Goal: Find specific page/section: Find specific page/section

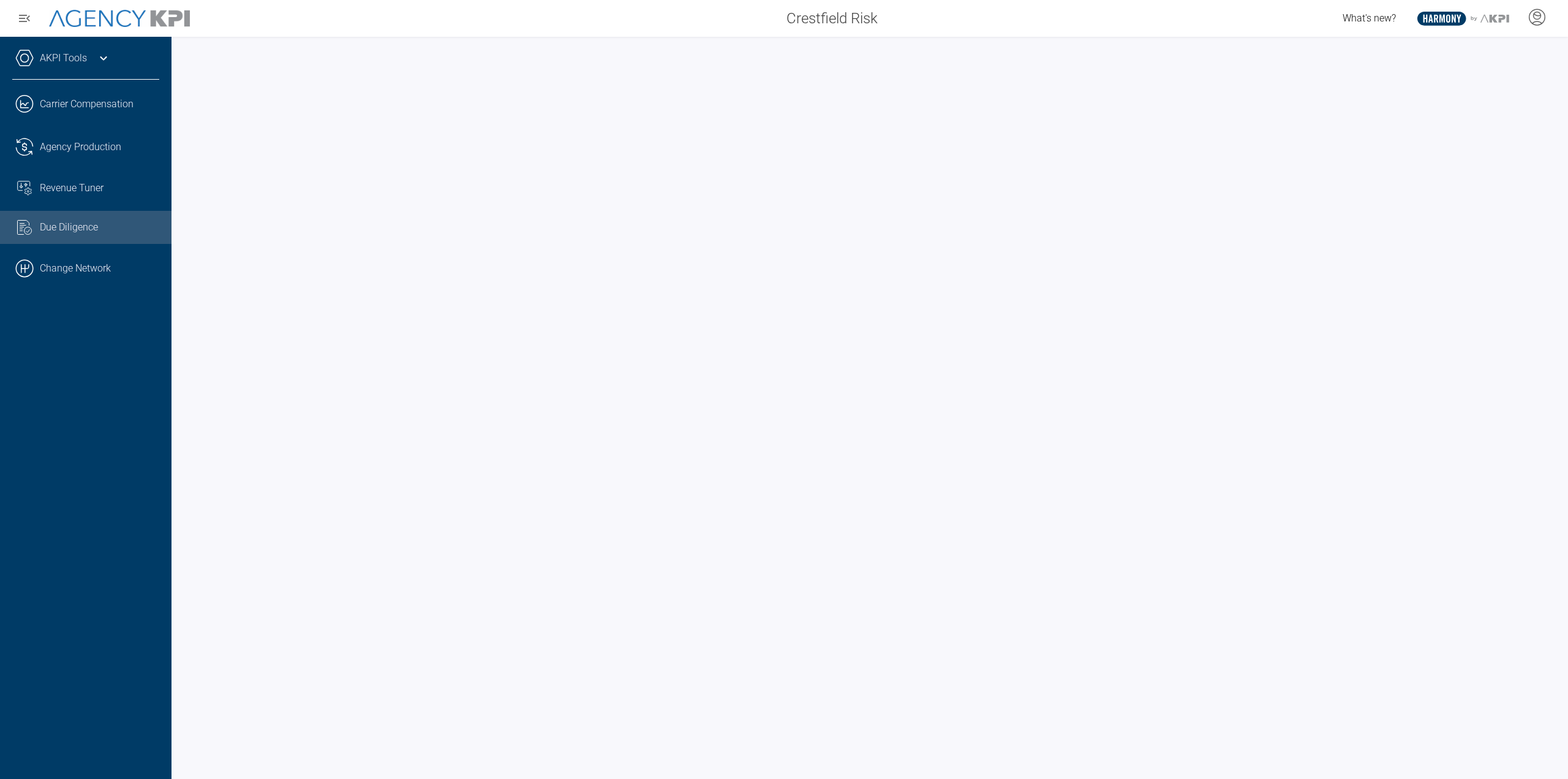
click at [112, 56] on div "AKPI Tools" at bounding box center [85, 65] width 147 height 31
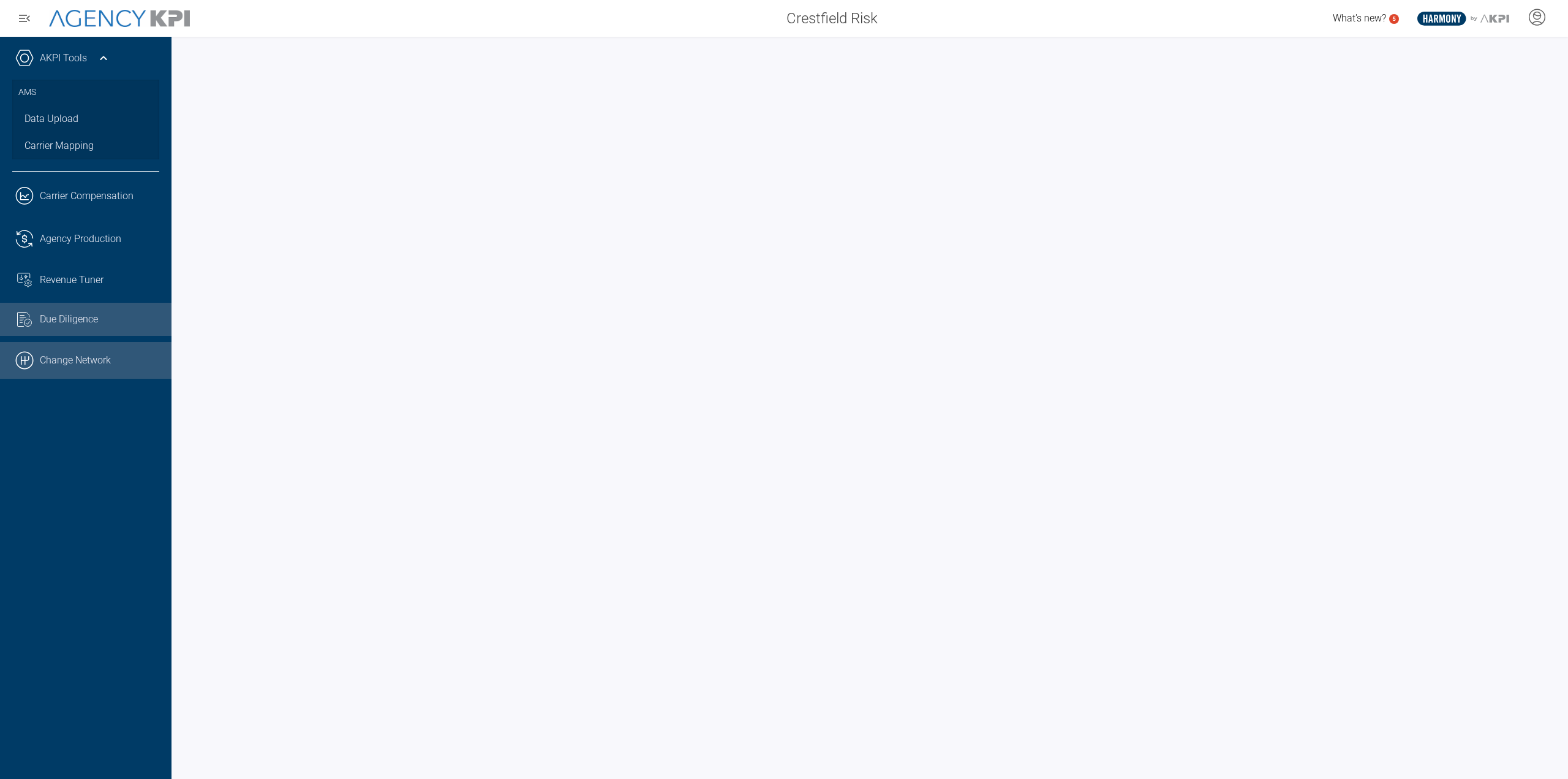
click at [87, 366] on link ".cls-1{fill:none;stroke:#000;stroke-linecap:round;stroke-linejoin:round;stroke-…" at bounding box center [85, 360] width 171 height 37
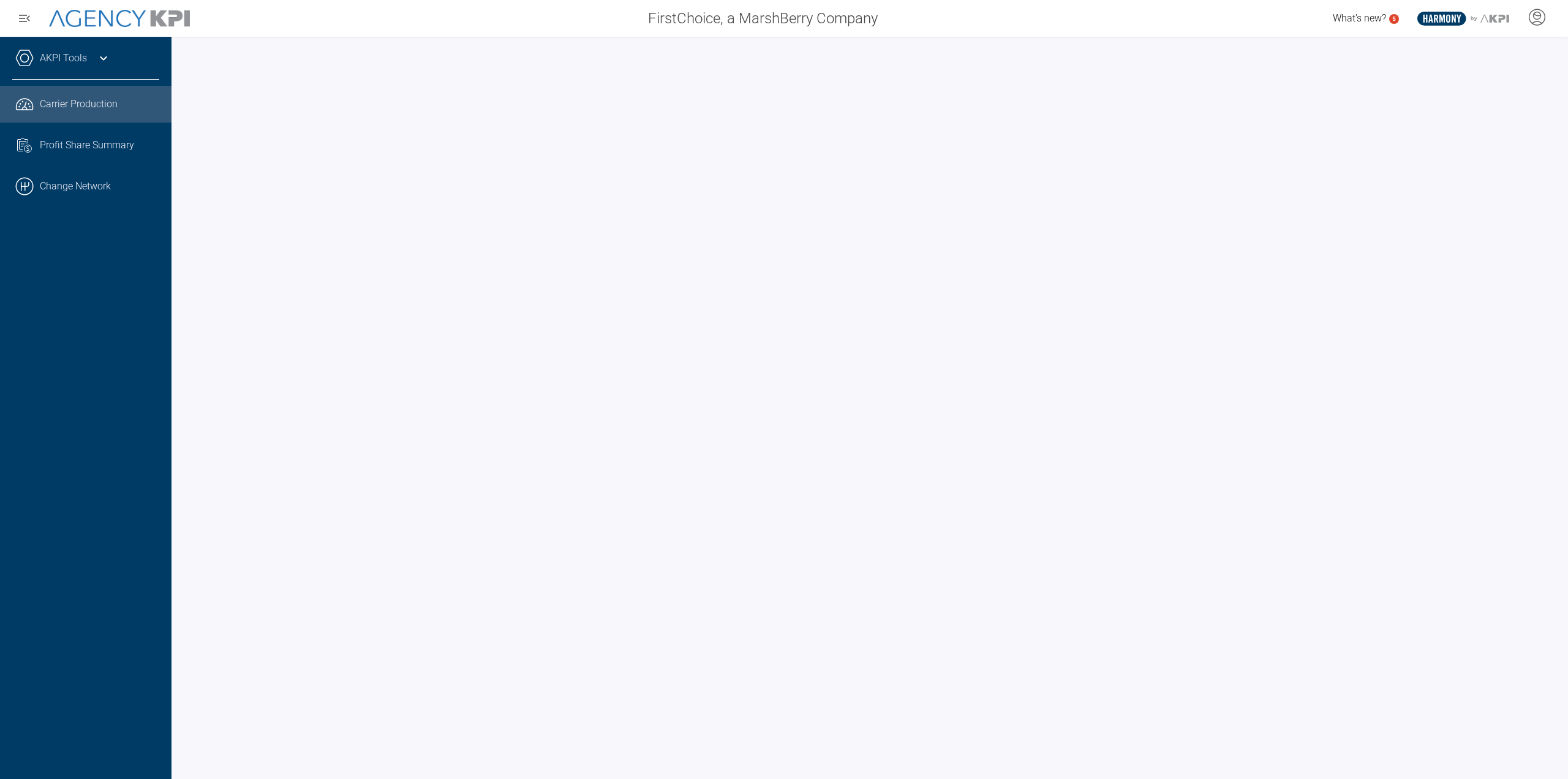
click at [68, 60] on link "AKPI Tools" at bounding box center [63, 58] width 47 height 15
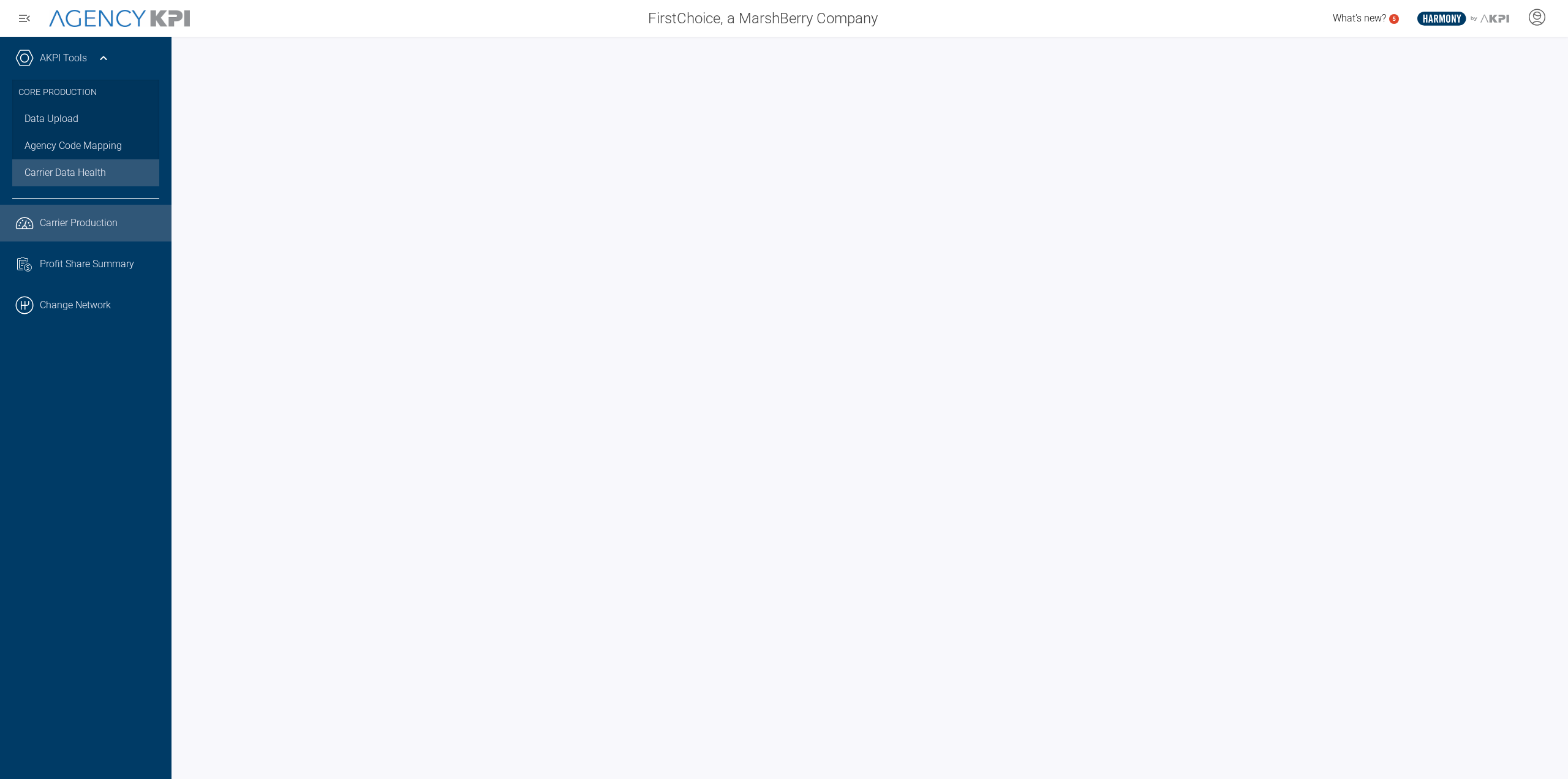
click at [74, 170] on span "Carrier Data Health" at bounding box center [65, 173] width 82 height 15
